Goal: Task Accomplishment & Management: Use online tool/utility

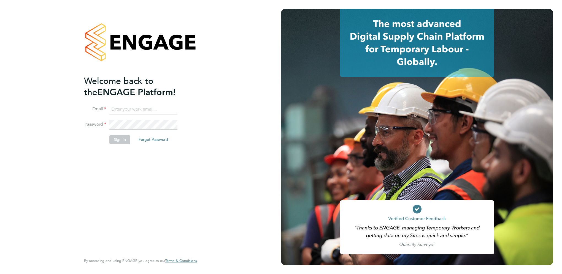
type input "[PERSON_NAME][EMAIL_ADDRESS][PERSON_NAME][DOMAIN_NAME]"
click at [118, 140] on button "Sign In" at bounding box center [119, 139] width 21 height 9
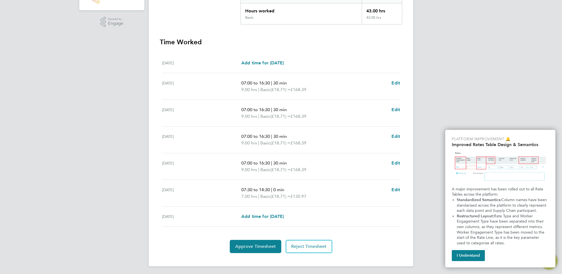
scroll to position [127, 0]
click at [467, 256] on button "I Understand" at bounding box center [468, 255] width 33 height 11
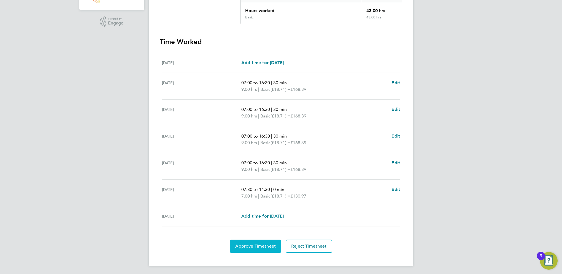
click at [258, 244] on span "Approve Timesheet" at bounding box center [255, 247] width 40 height 6
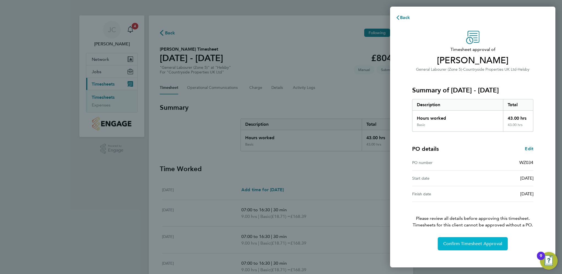
click at [448, 242] on span "Confirm Timesheet Approval" at bounding box center [472, 244] width 59 height 6
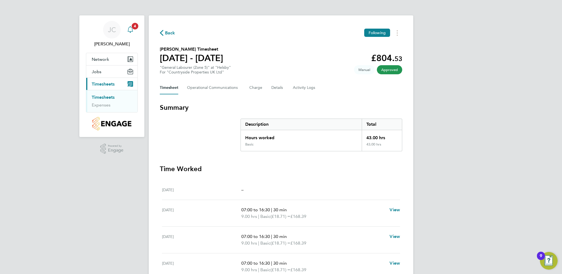
click at [129, 32] on icon "Main navigation" at bounding box center [130, 29] width 7 height 7
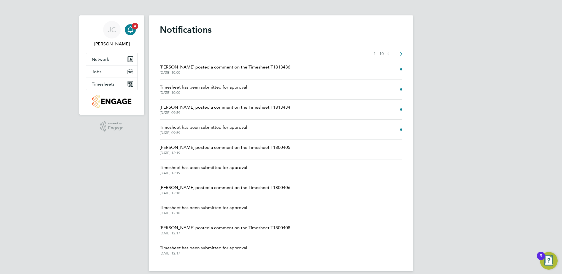
click at [221, 74] on span "04 Sep 2025, 10:00" at bounding box center [225, 73] width 131 height 4
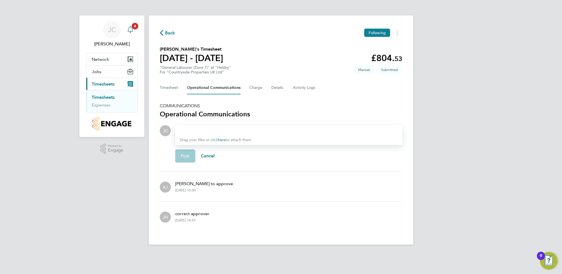
click at [131, 33] on svg-icon "Main navigation" at bounding box center [130, 29] width 7 height 7
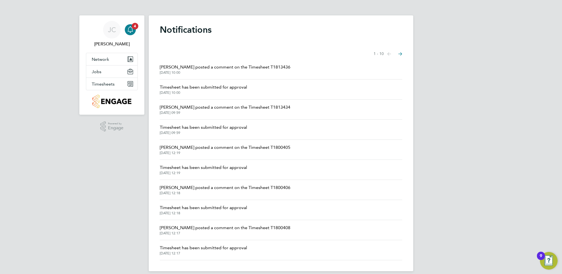
click at [173, 88] on span "Timesheet has been submitted for approval" at bounding box center [203, 87] width 87 height 7
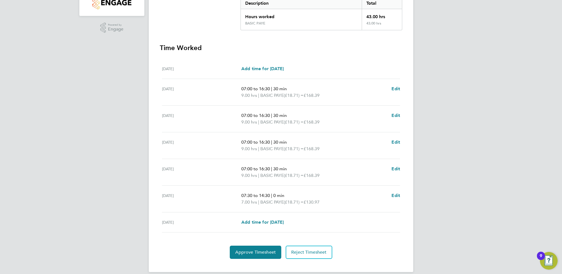
scroll to position [127, 0]
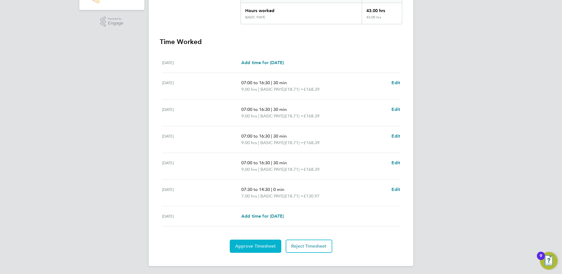
click at [256, 246] on span "Approve Timesheet" at bounding box center [255, 247] width 40 height 6
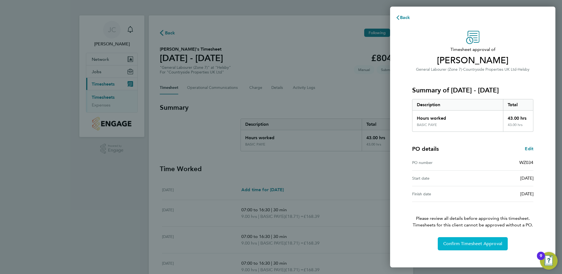
click at [468, 245] on span "Confirm Timesheet Approval" at bounding box center [472, 244] width 59 height 6
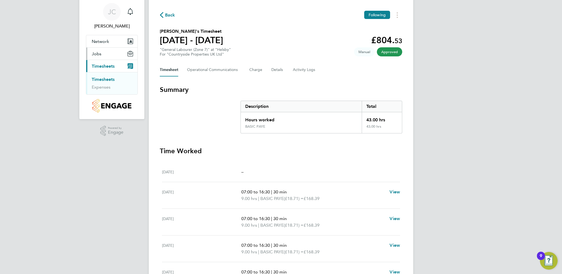
scroll to position [28, 0]
